Goal: Use online tool/utility: Use online tool/utility

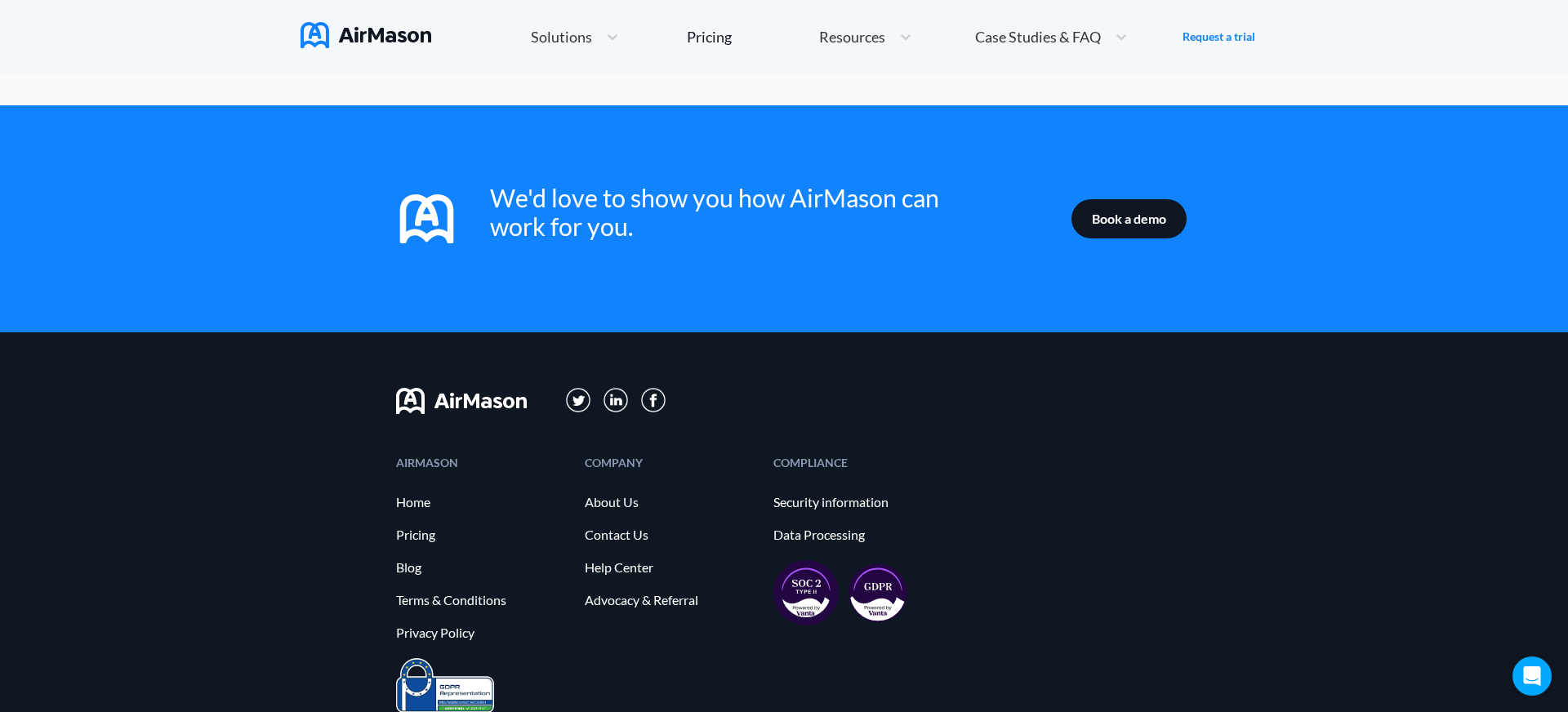
click at [237, 437] on div "AIRMASON Home Pricing Blog Terms & Conditions Privacy Policy COMPANY About Us C…" at bounding box center [784, 576] width 1568 height 489
click at [1301, 416] on div "AIRMASON Home Pricing Blog Terms & Conditions Privacy Policy COMPANY About Us C…" at bounding box center [784, 576] width 1568 height 489
click at [1100, 475] on div "AIRMASON Home Pricing Blog Terms & Conditions Privacy Policy COMPANY About Us C…" at bounding box center [784, 558] width 777 height 201
click at [853, 49] on div "Resources" at bounding box center [866, 37] width 110 height 35
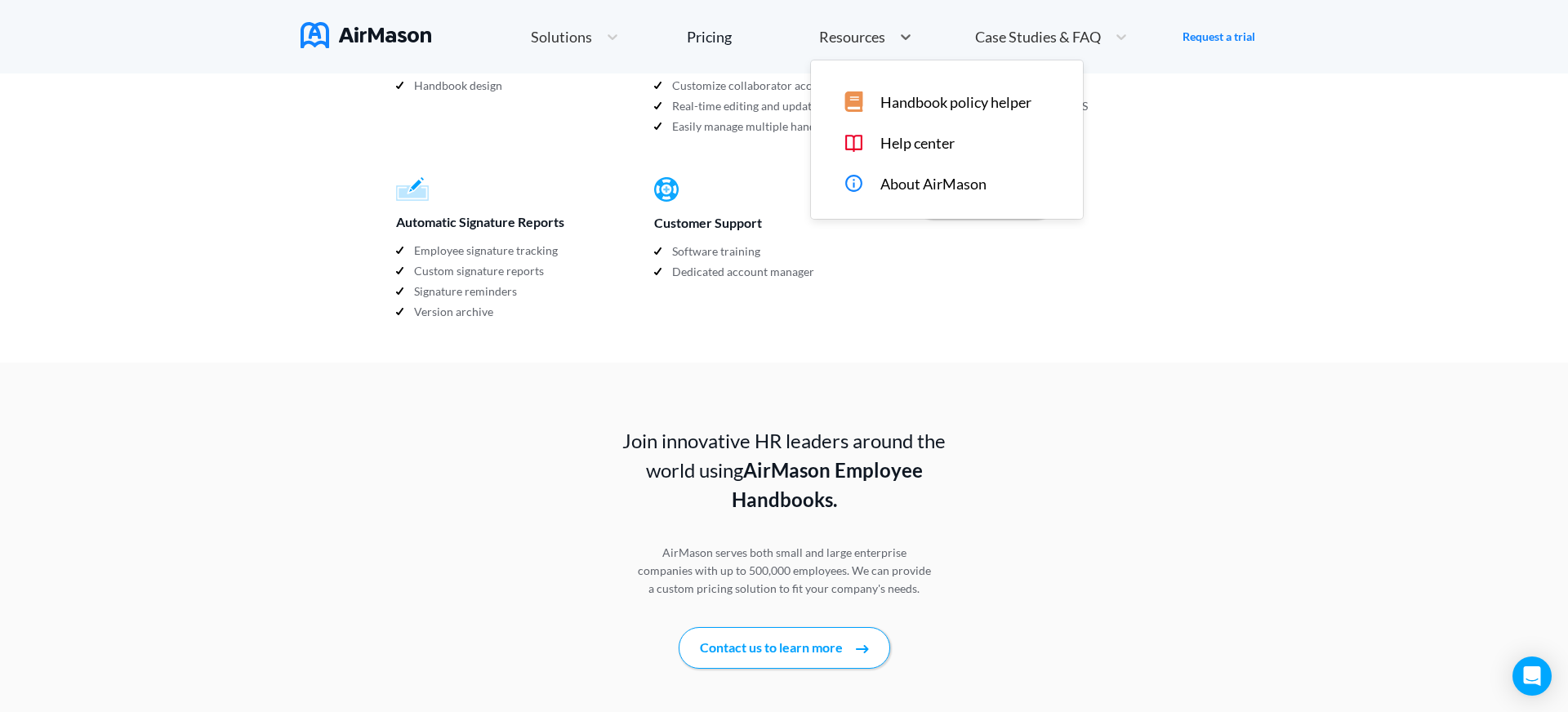
click at [934, 183] on span "About AirMason" at bounding box center [934, 184] width 106 height 17
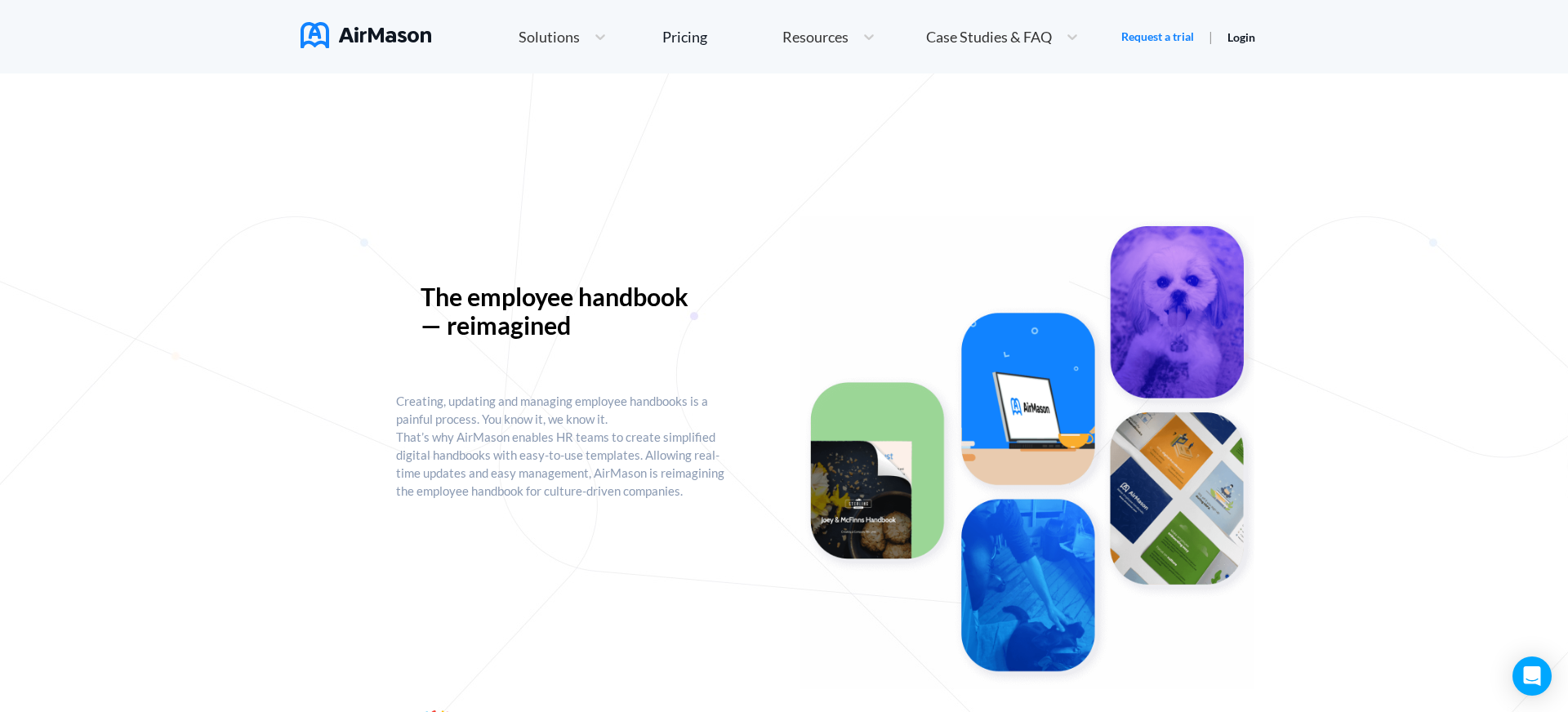
click at [860, 239] on img at bounding box center [1027, 452] width 454 height 474
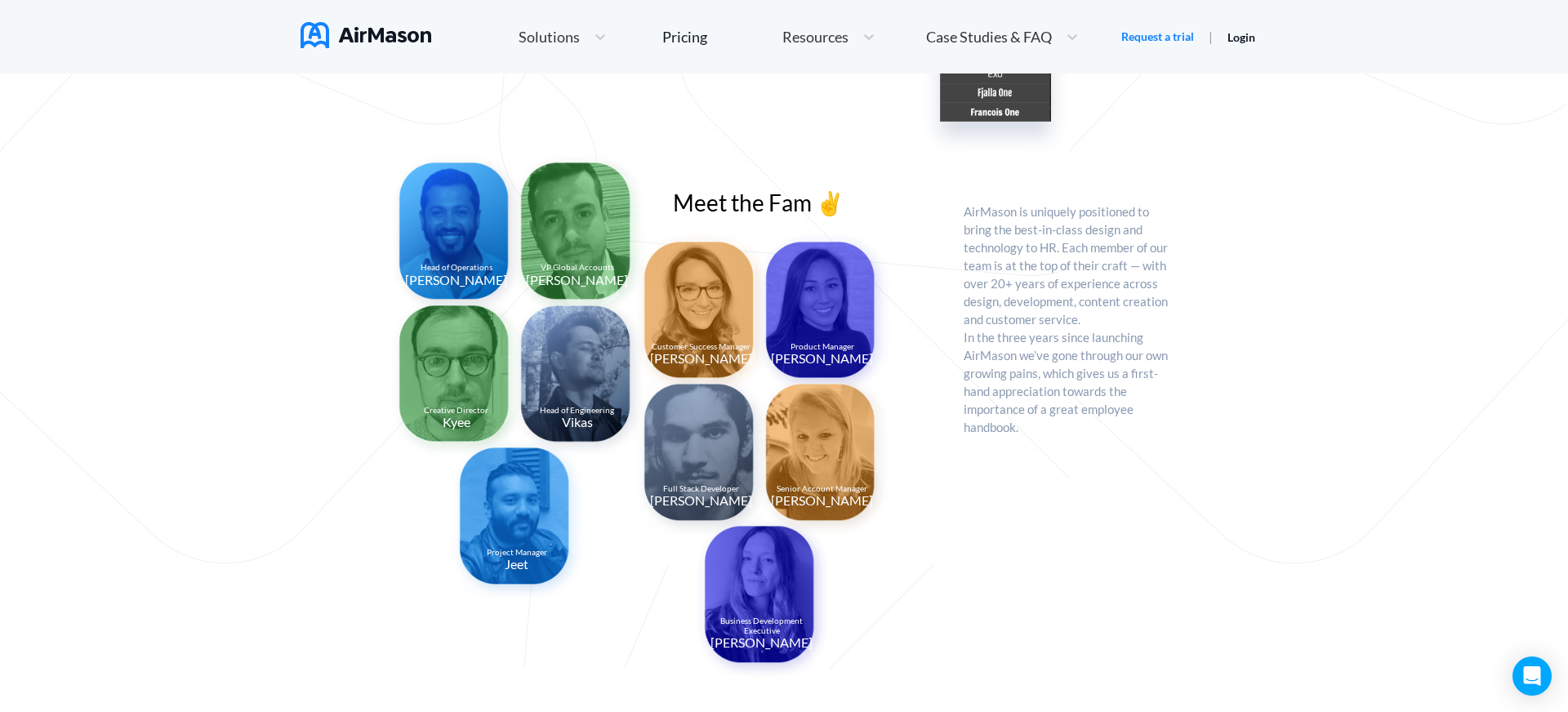
scroll to position [1163, 0]
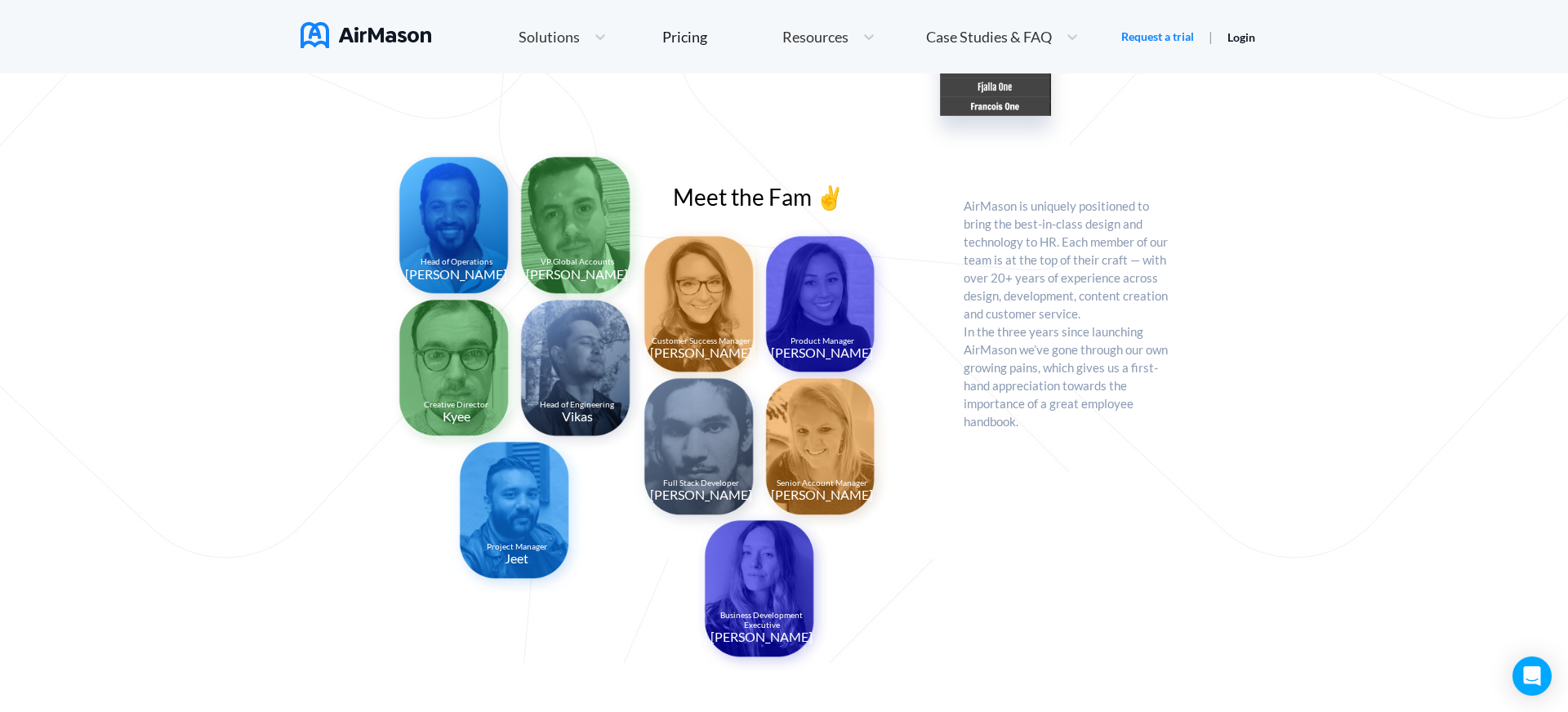
click at [944, 324] on div "Head of Operations [PERSON_NAME] VP Global Accounts [PERSON_NAME] Creative Dire…" at bounding box center [680, 410] width 569 height 505
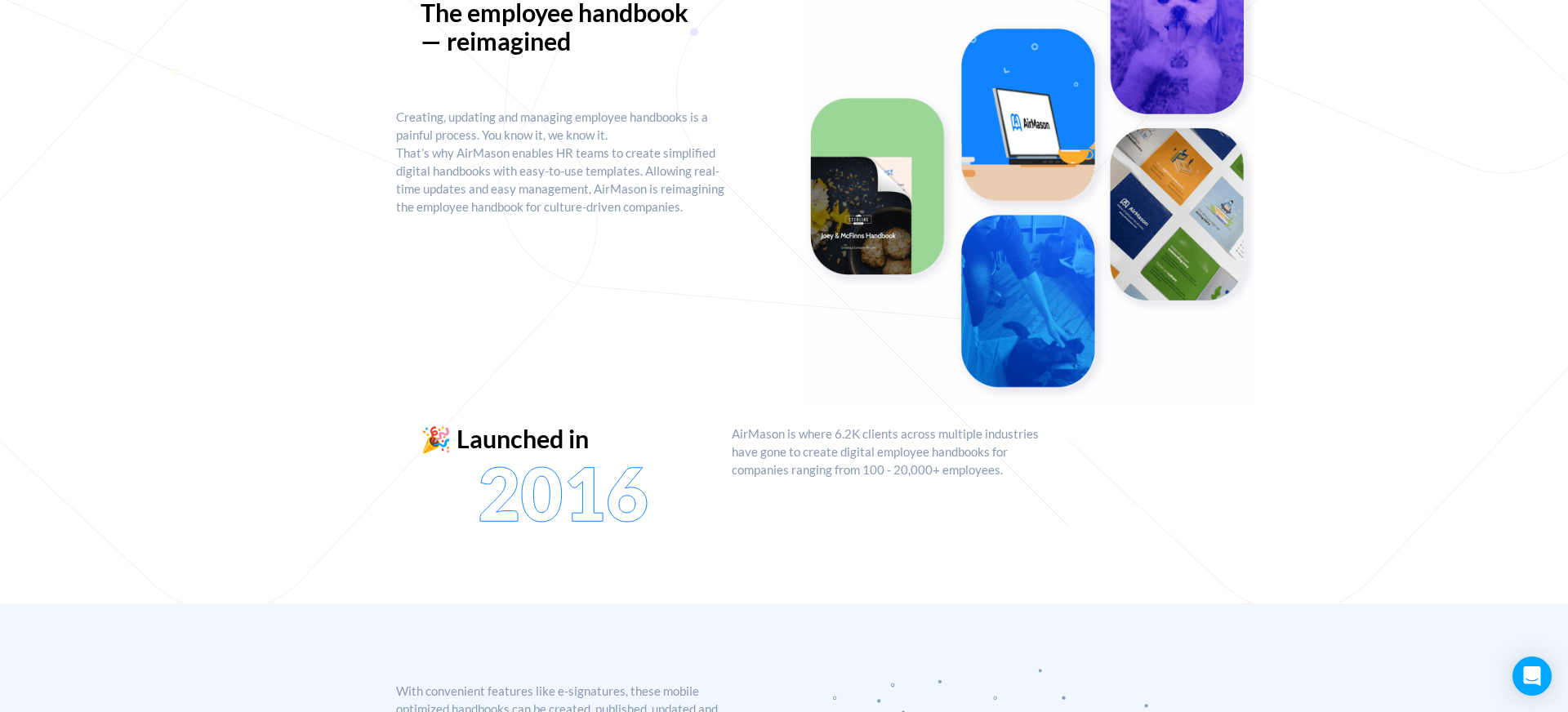
scroll to position [0, 0]
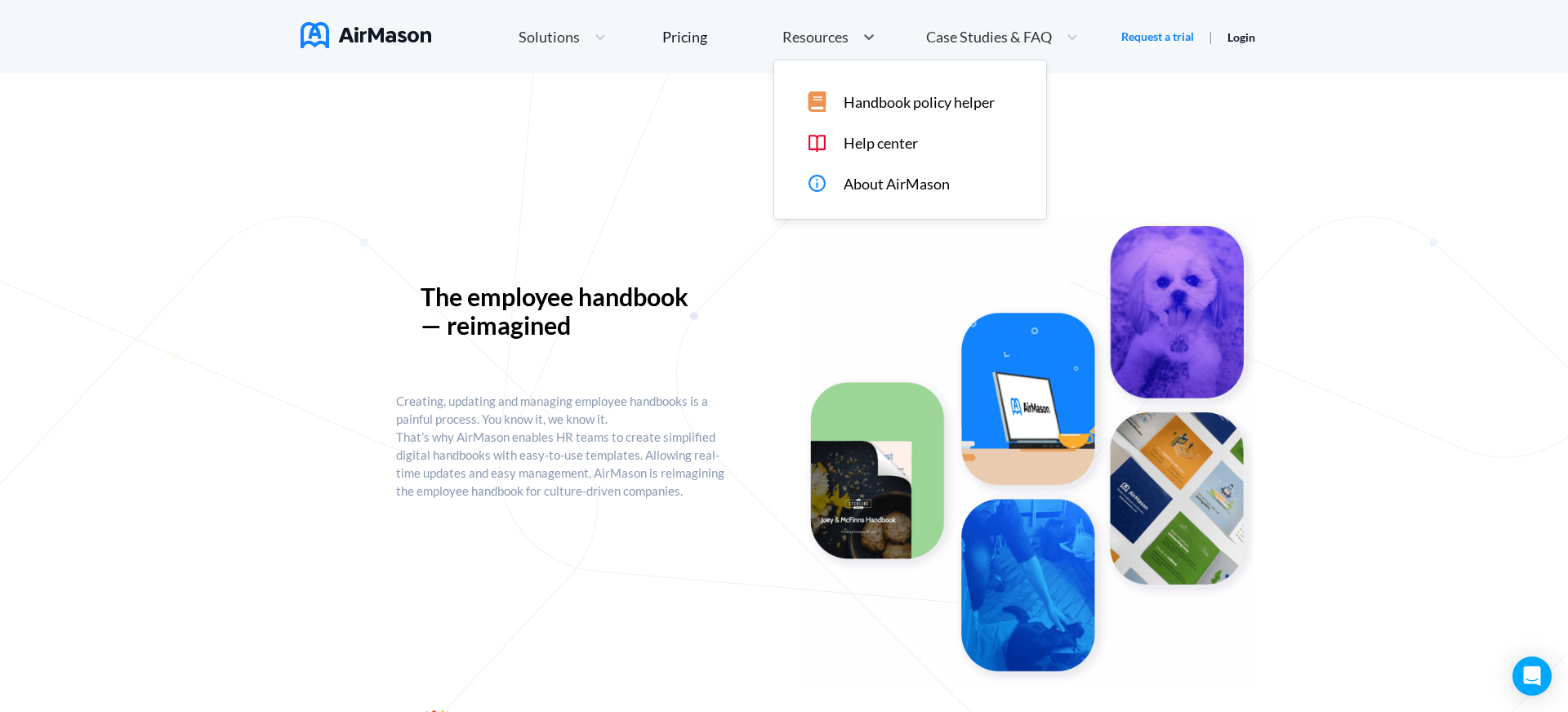
click at [818, 25] on div "Resources" at bounding box center [829, 37] width 110 height 35
drag, startPoint x: 900, startPoint y: 100, endPoint x: 912, endPoint y: 152, distance: 53.4
click at [900, 100] on span "Handbook policy helper" at bounding box center [919, 102] width 151 height 17
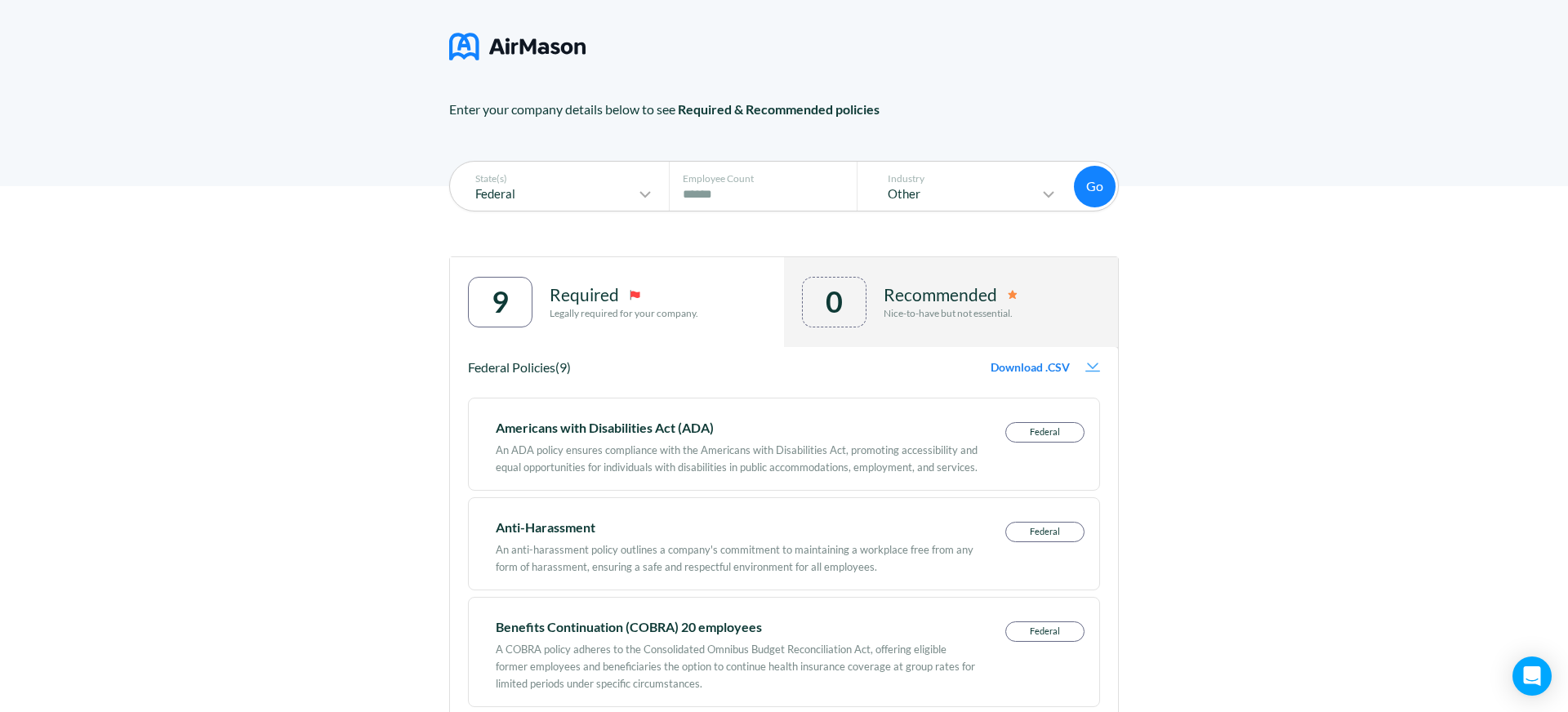
scroll to position [141, 0]
click at [546, 202] on div "Federal" at bounding box center [557, 195] width 196 height 20
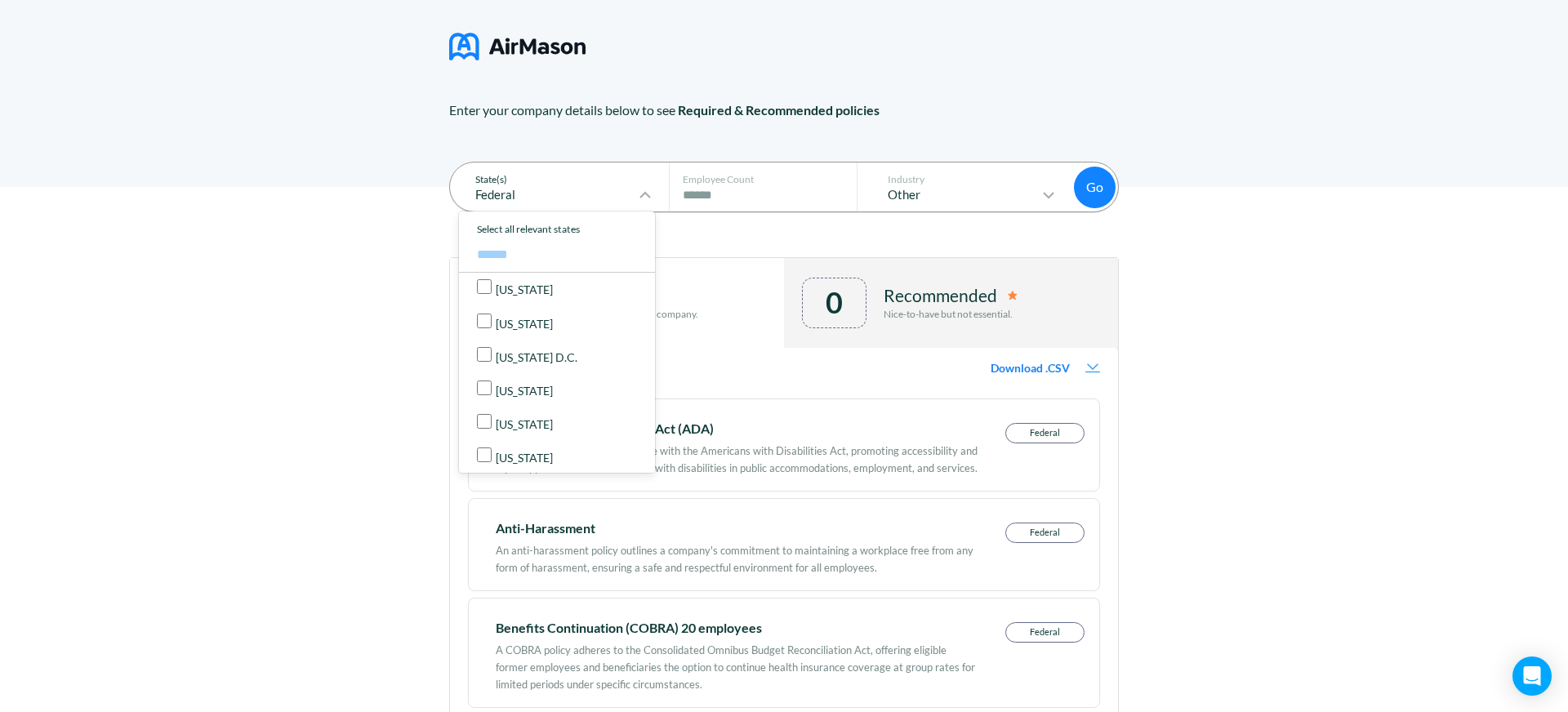
scroll to position [145, 0]
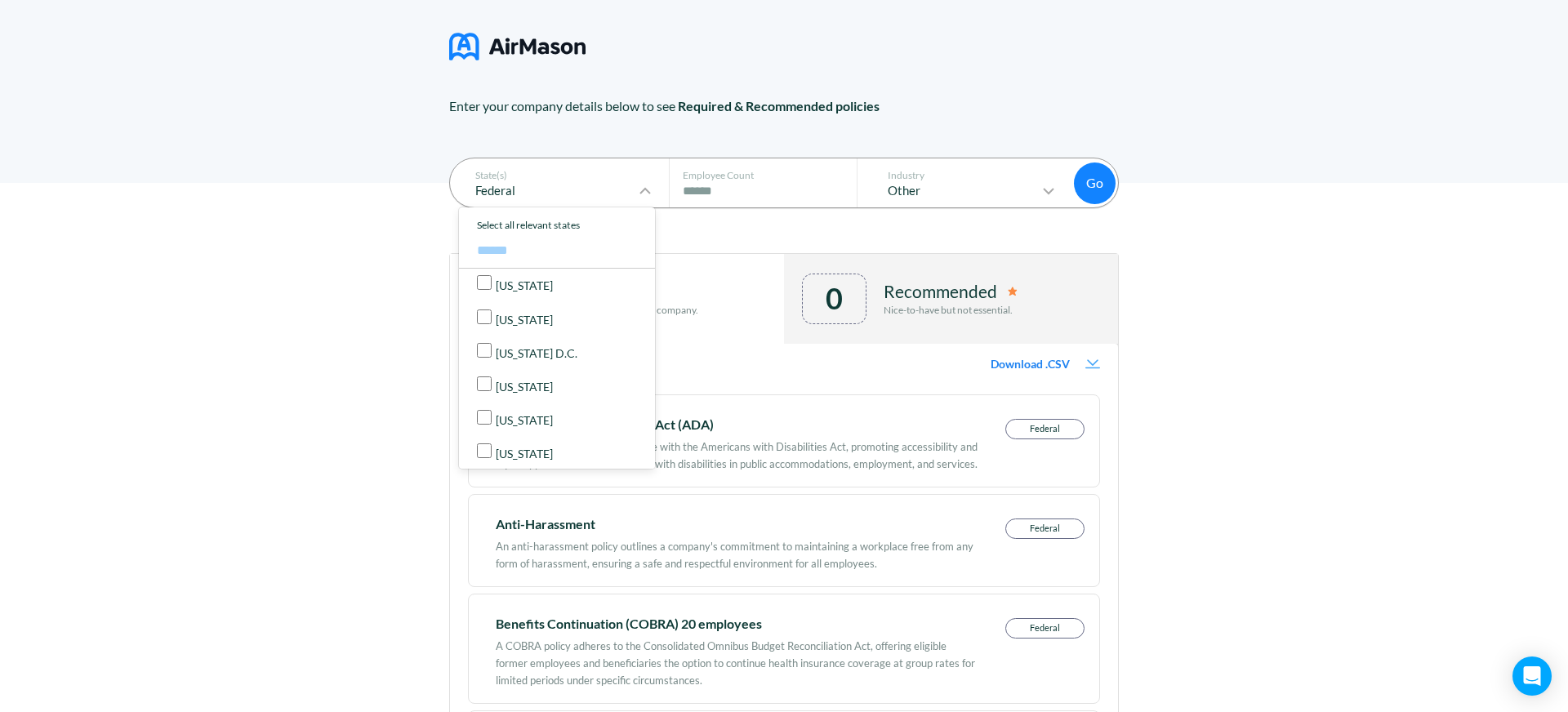
drag, startPoint x: 417, startPoint y: 332, endPoint x: 350, endPoint y: 364, distance: 74.2
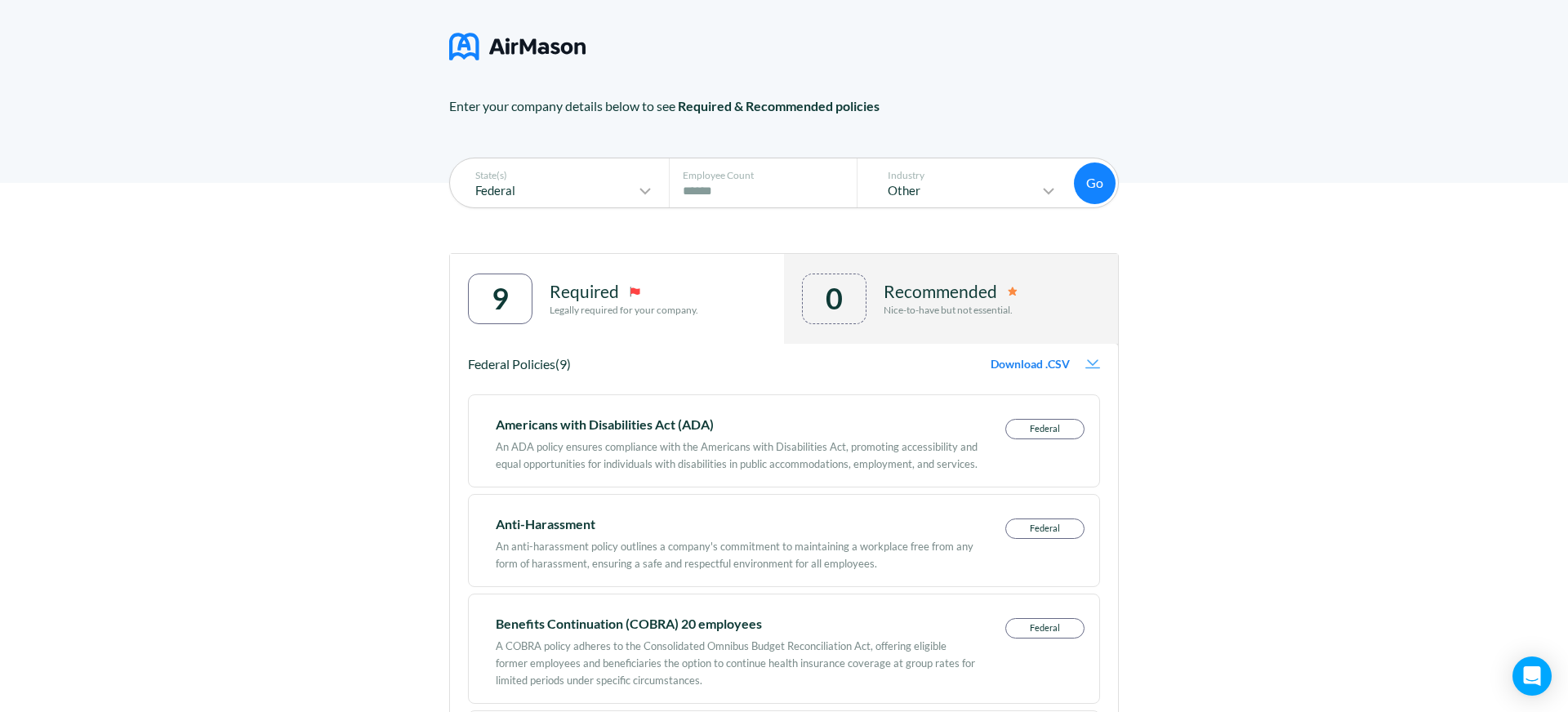
click at [341, 108] on div "Policies for your Employee Handbooks Enter your company details below to see Re…" at bounding box center [784, 19] width 1568 height 329
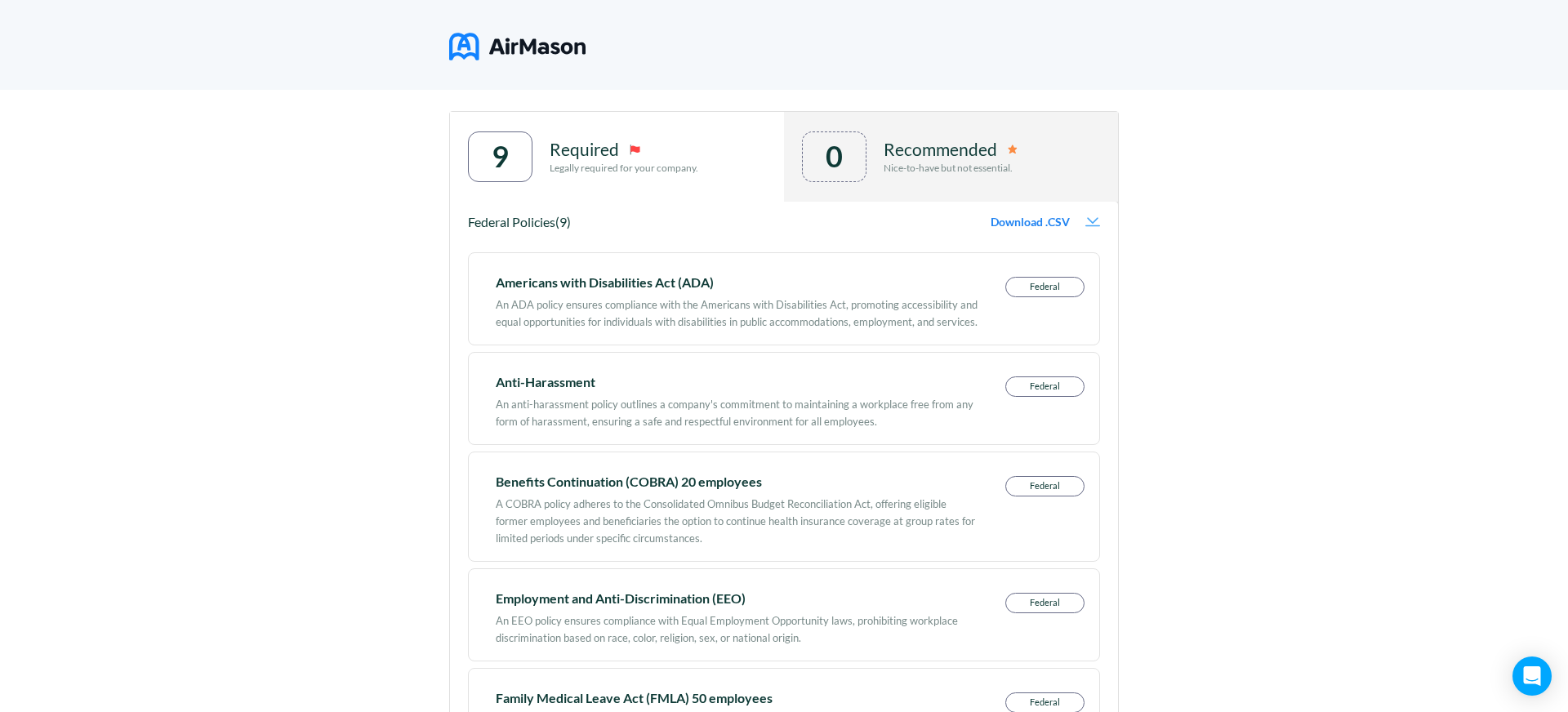
scroll to position [288, 0]
click at [222, 172] on div "State(s) Federal Employee Count # of Employees **** Industry Other Go Go 9 Requ…" at bounding box center [784, 692] width 1568 height 1305
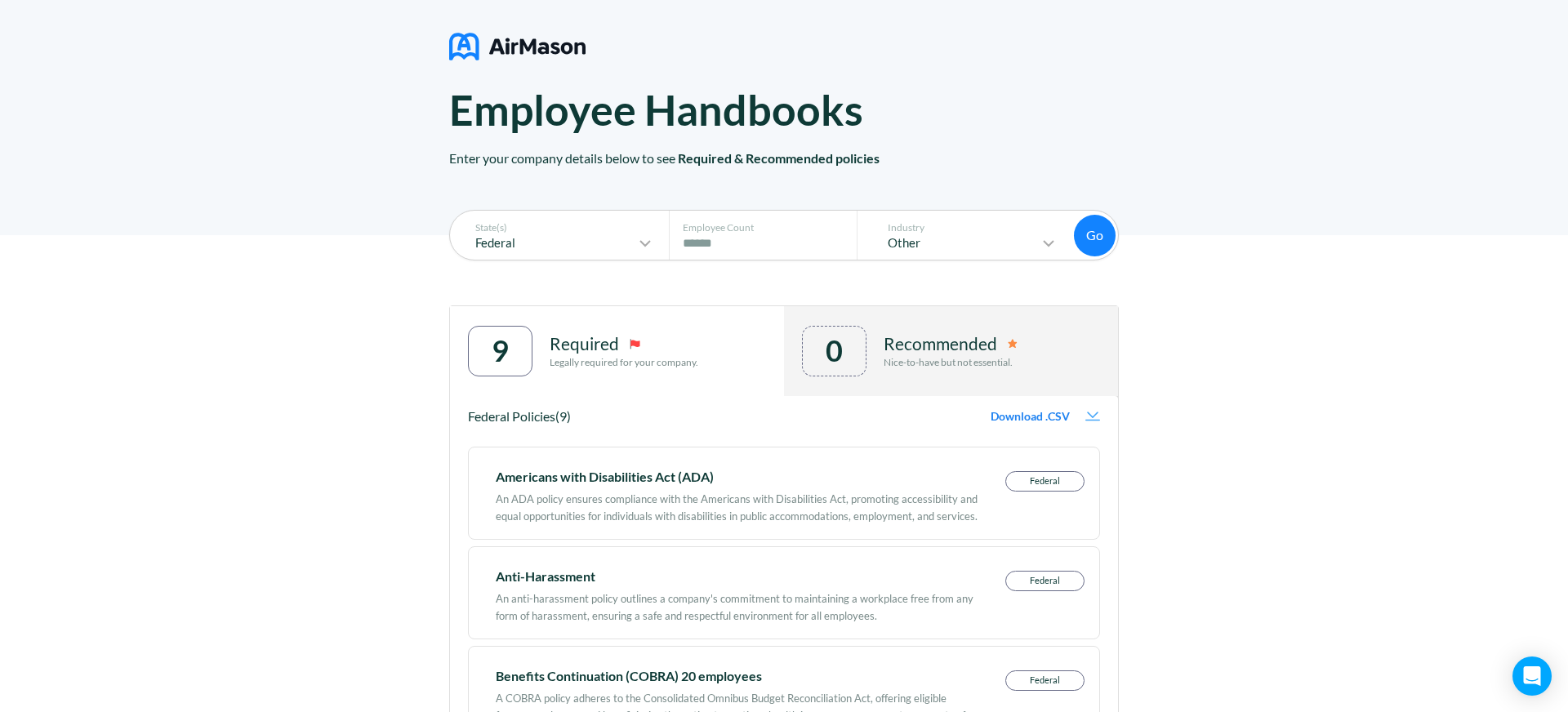
scroll to position [0, 0]
